Goal: Task Accomplishment & Management: Use online tool/utility

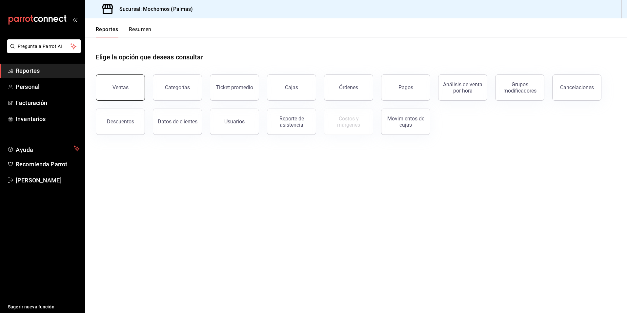
click at [137, 89] on button "Ventas" at bounding box center [120, 87] width 49 height 26
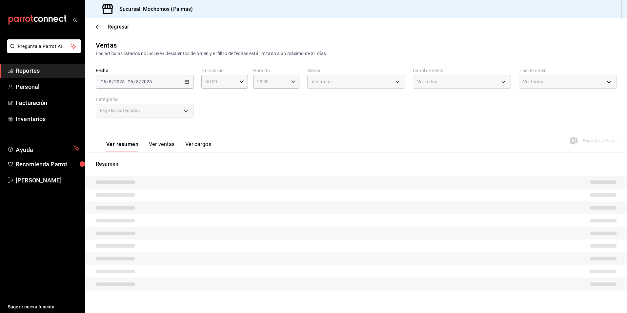
type input "22:59"
type input "PARROT,UBER_EATS,RAPPI,DIDI_FOOD,ONLINE"
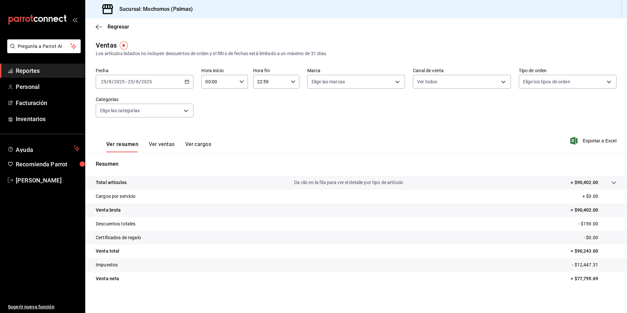
click at [185, 82] on icon "button" at bounding box center [187, 81] width 5 height 5
click at [135, 162] on span "Rango de fechas" at bounding box center [126, 160] width 51 height 7
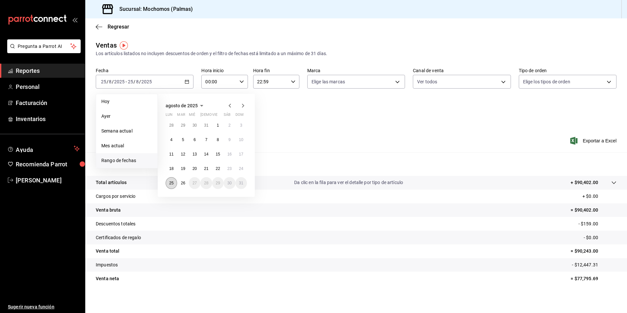
click at [172, 183] on abbr "25" at bounding box center [171, 183] width 4 height 5
click at [180, 183] on button "26" at bounding box center [182, 183] width 11 height 12
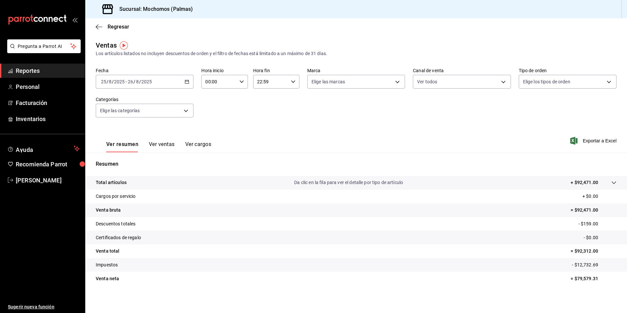
click at [243, 83] on div "00:00 Hora inicio" at bounding box center [224, 82] width 46 height 14
click at [215, 115] on button "05" at bounding box center [212, 111] width 20 height 13
type input "05:00"
click at [290, 84] on div at bounding box center [313, 156] width 627 height 313
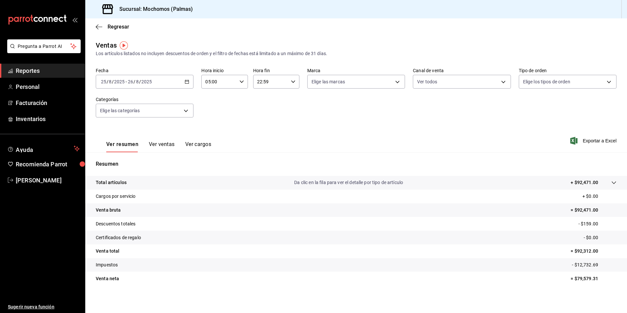
click at [291, 84] on icon "button" at bounding box center [293, 81] width 5 height 5
click at [266, 112] on span "05" at bounding box center [263, 114] width 12 height 5
click at [287, 95] on button "00" at bounding box center [286, 98] width 20 height 13
type input "05:00"
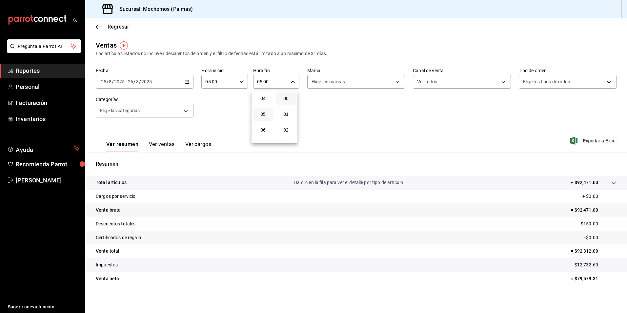
click at [585, 141] on div at bounding box center [313, 156] width 627 height 313
click at [585, 141] on span "Exportar a Excel" at bounding box center [594, 141] width 45 height 8
